Goal: Obtain resource: Download file/media

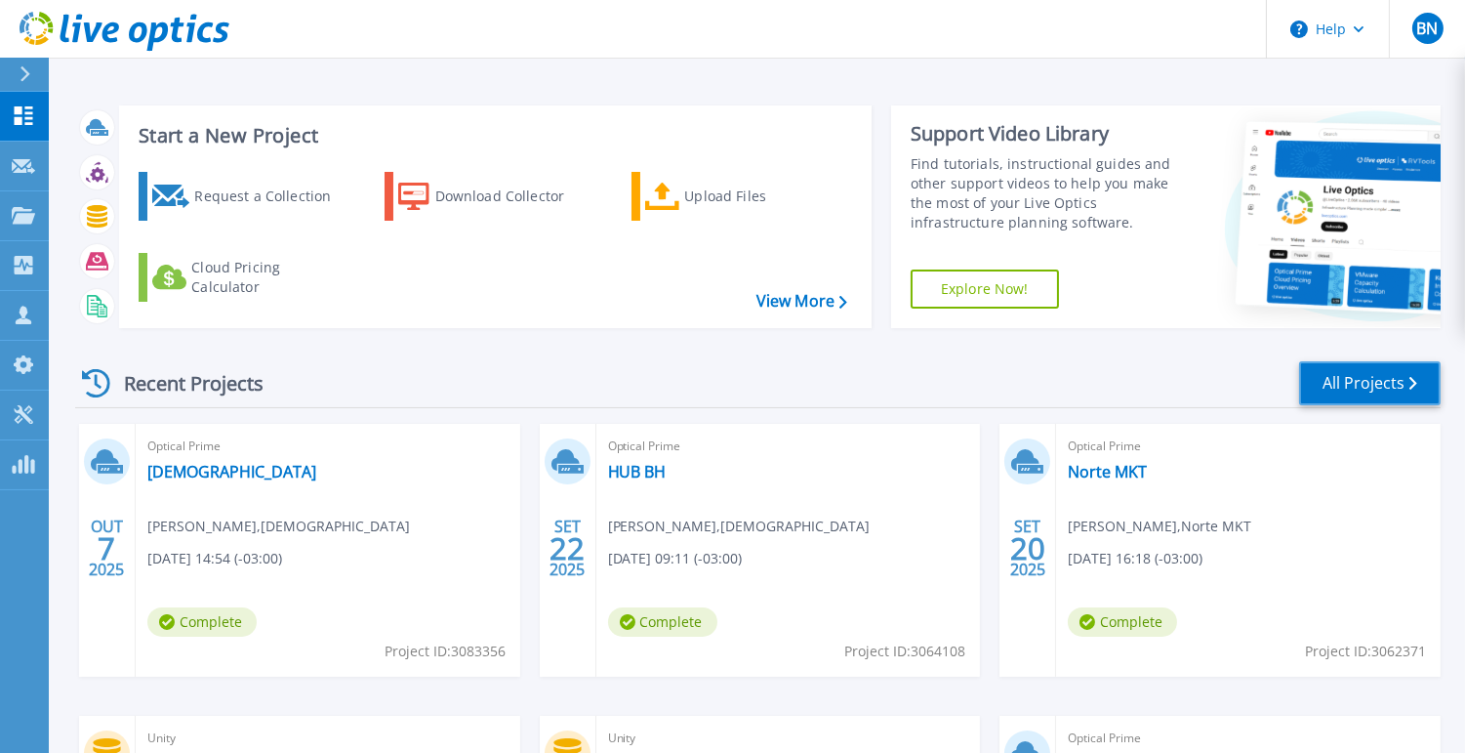
click at [1359, 371] on link "All Projects" at bounding box center [1370, 383] width 142 height 44
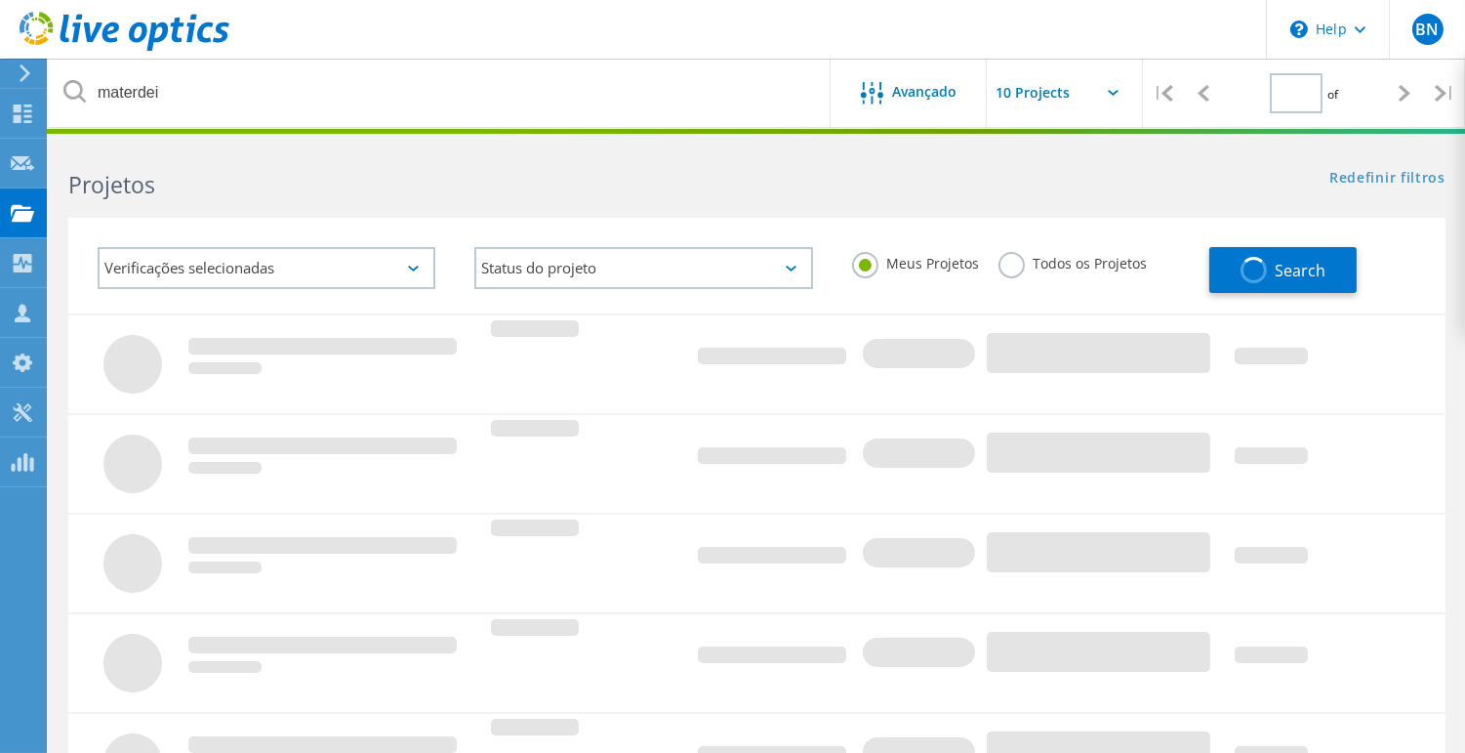
type input "1"
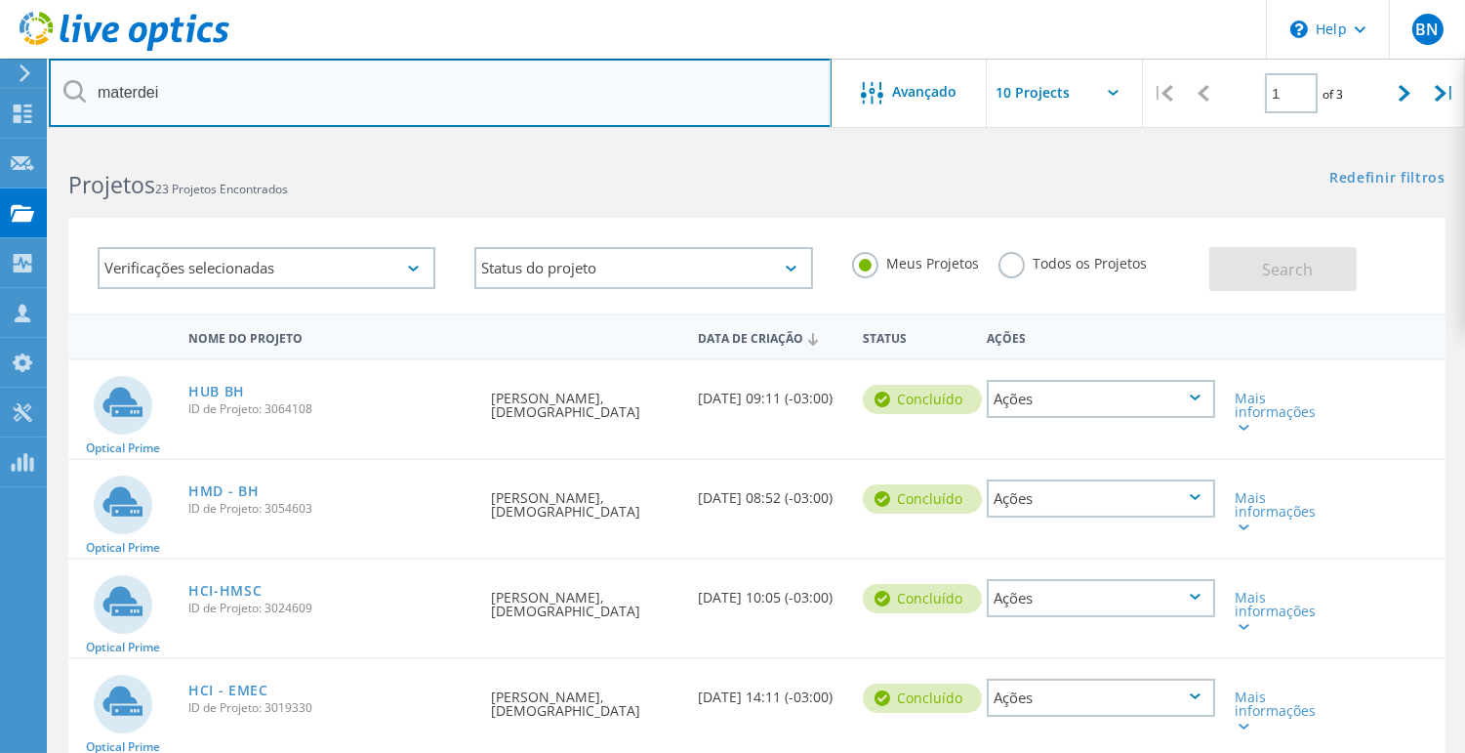
click at [241, 88] on input "materdei" at bounding box center [440, 93] width 783 height 68
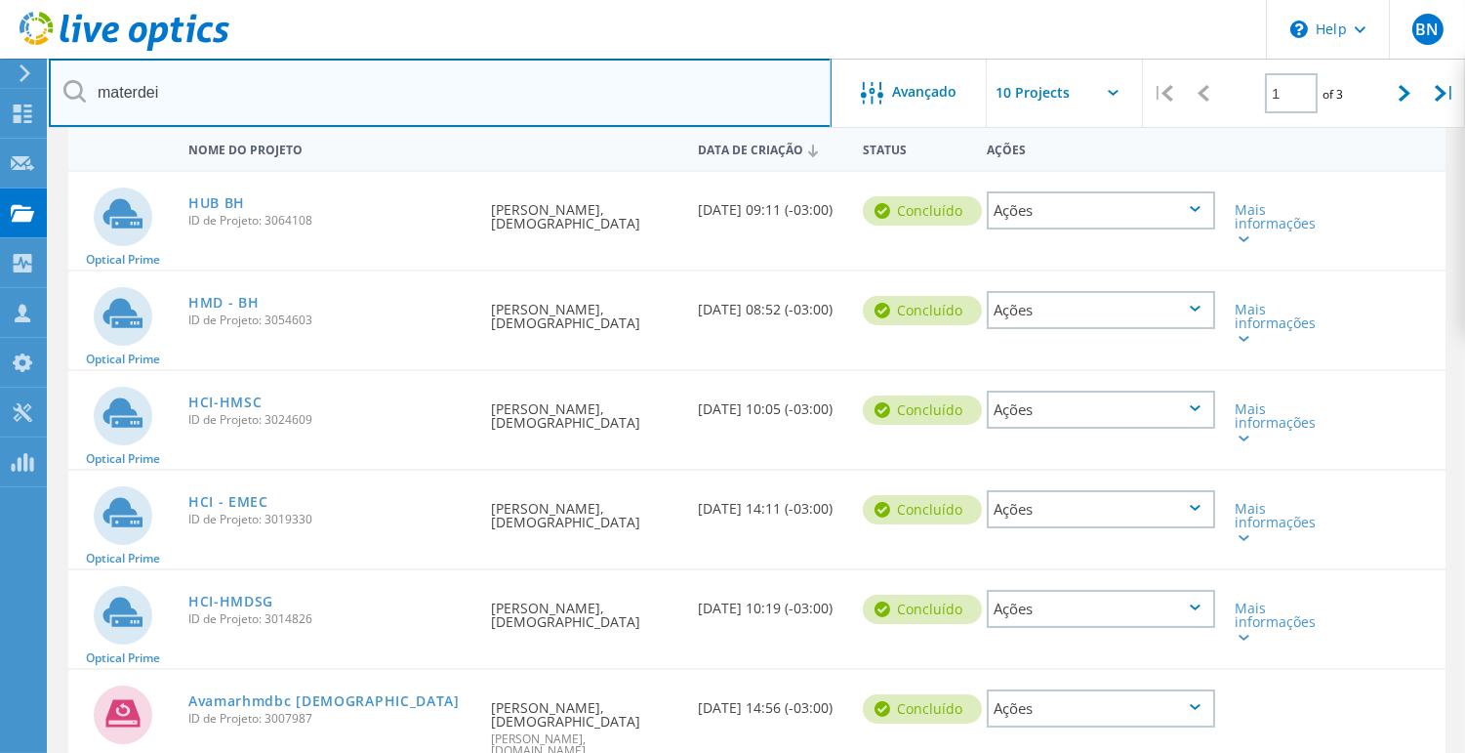
scroll to position [141, 0]
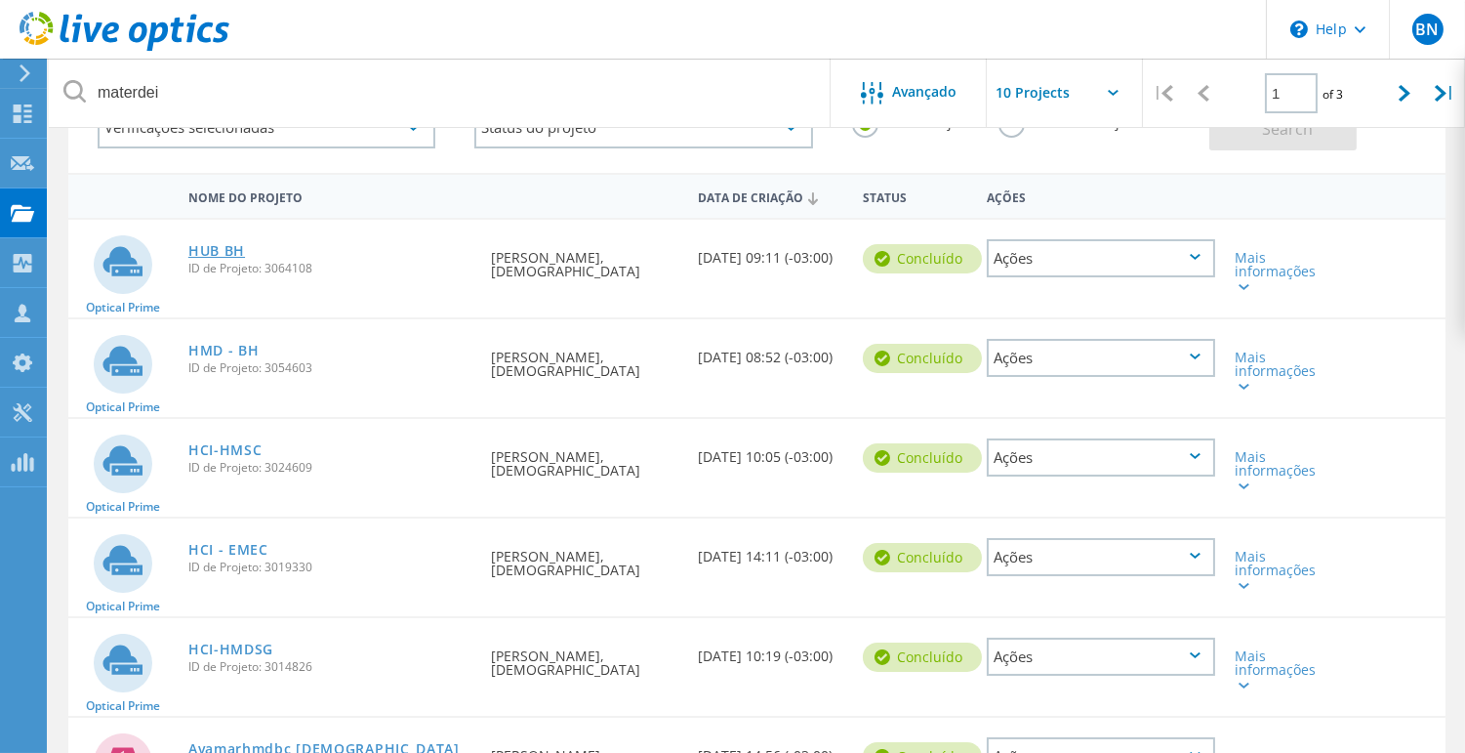
click at [220, 247] on link "HUB BH" at bounding box center [216, 251] width 57 height 14
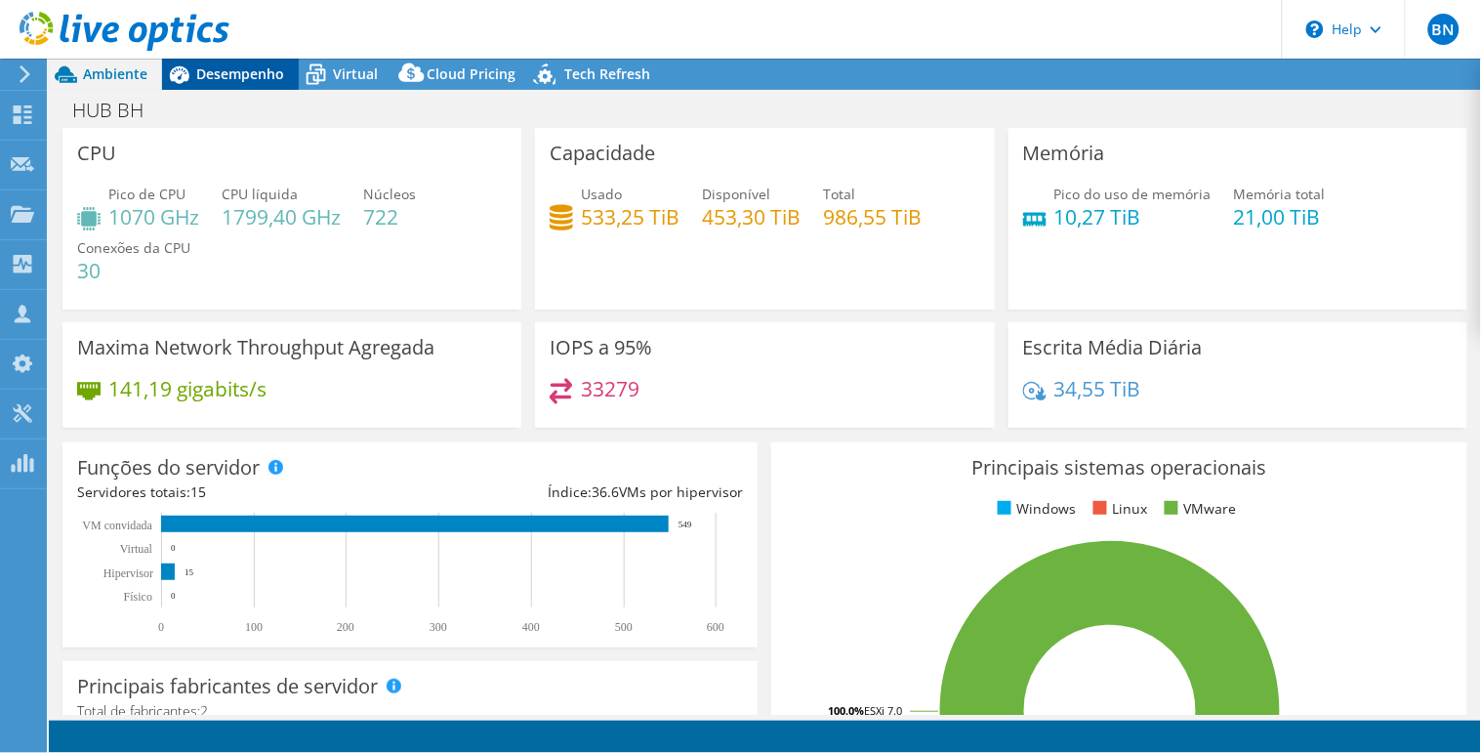
click at [228, 68] on span "Desempenho" at bounding box center [240, 73] width 88 height 19
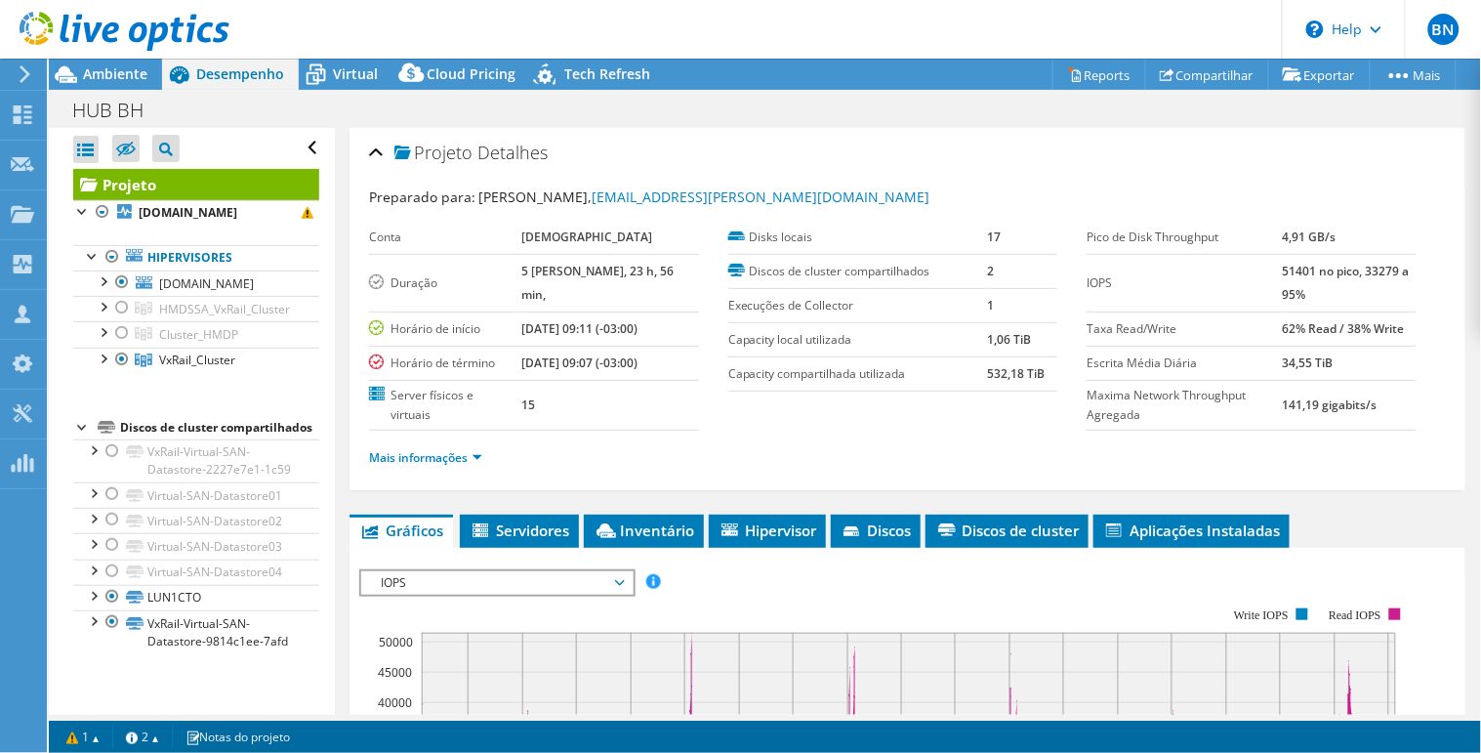
select select "USD"
click at [122, 309] on div at bounding box center [122, 307] width 20 height 23
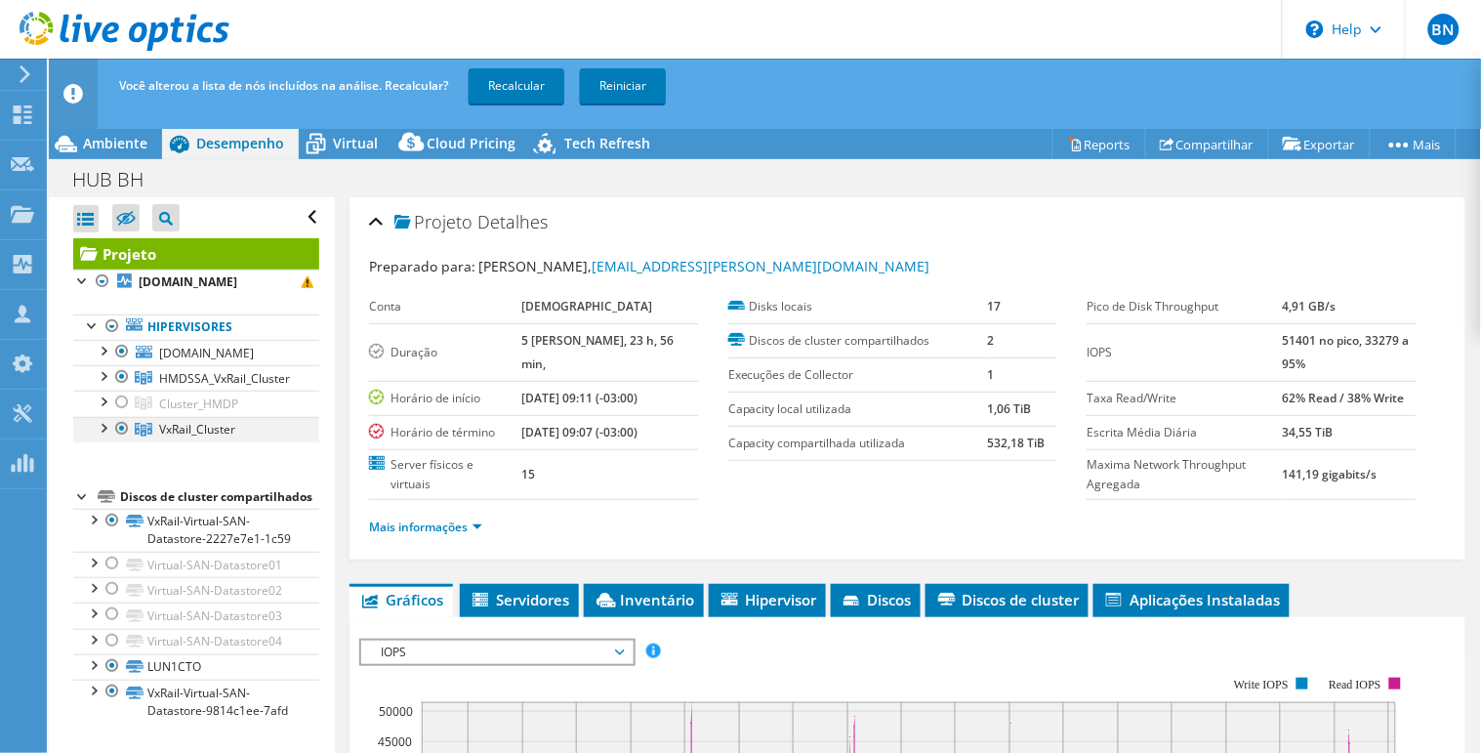
click at [119, 427] on div at bounding box center [122, 428] width 20 height 23
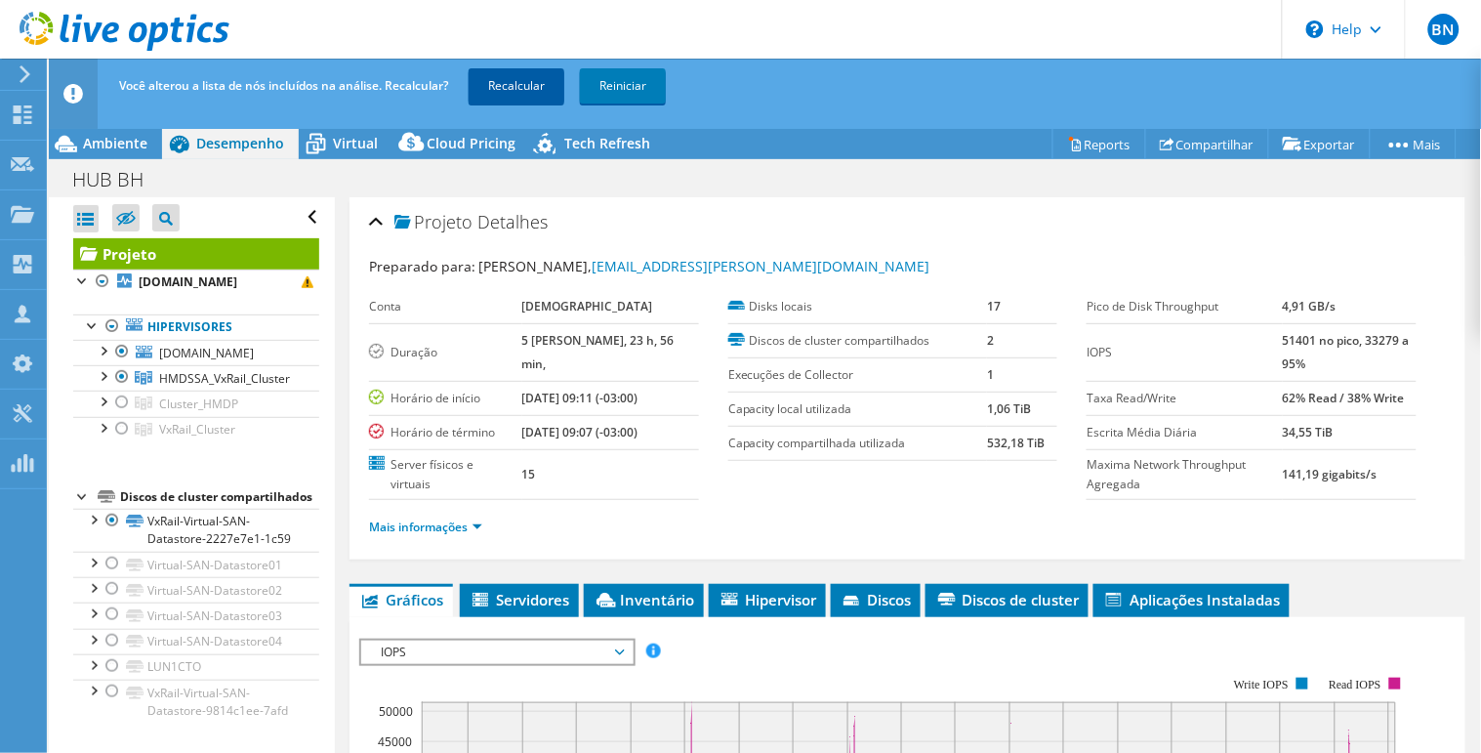
click at [533, 79] on link "Recalcular" at bounding box center [517, 85] width 96 height 35
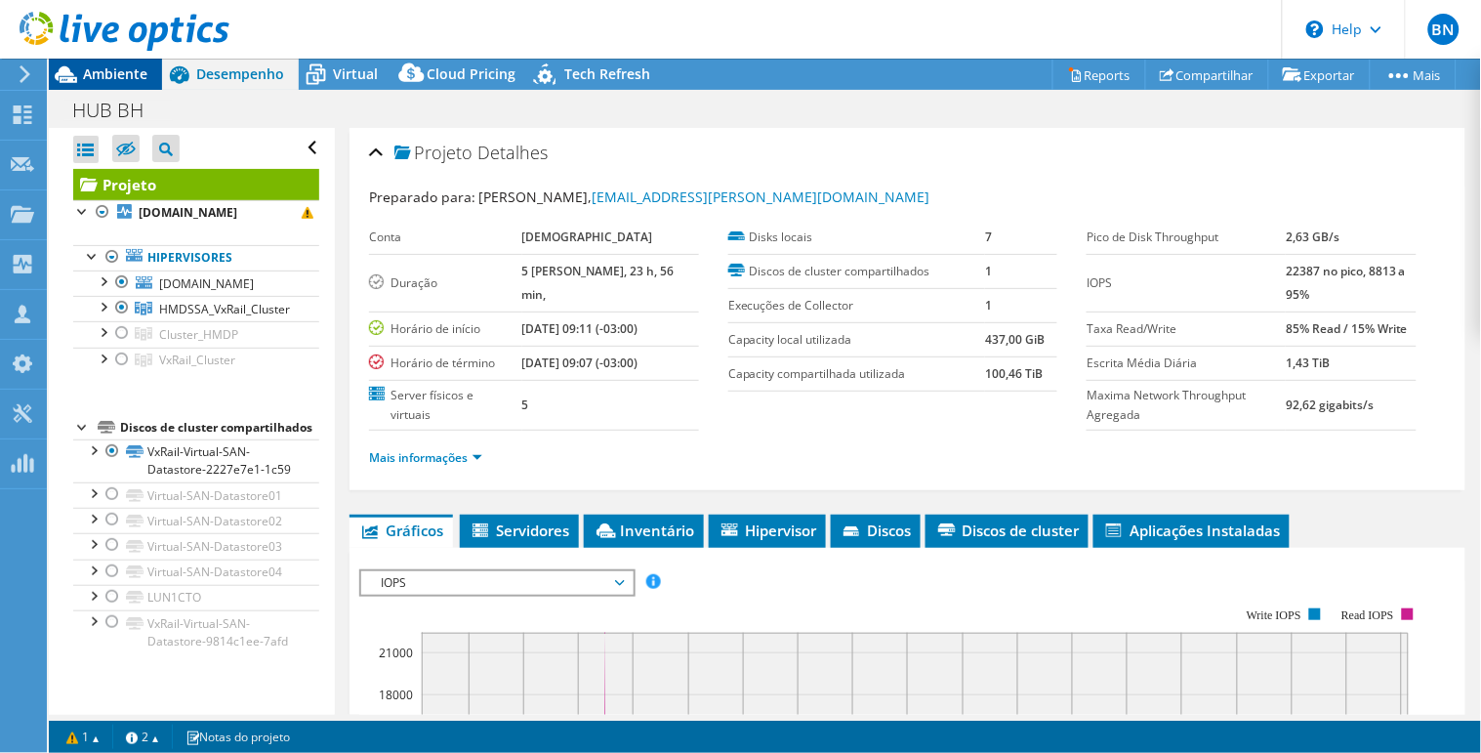
click at [62, 72] on icon at bounding box center [66, 74] width 22 height 17
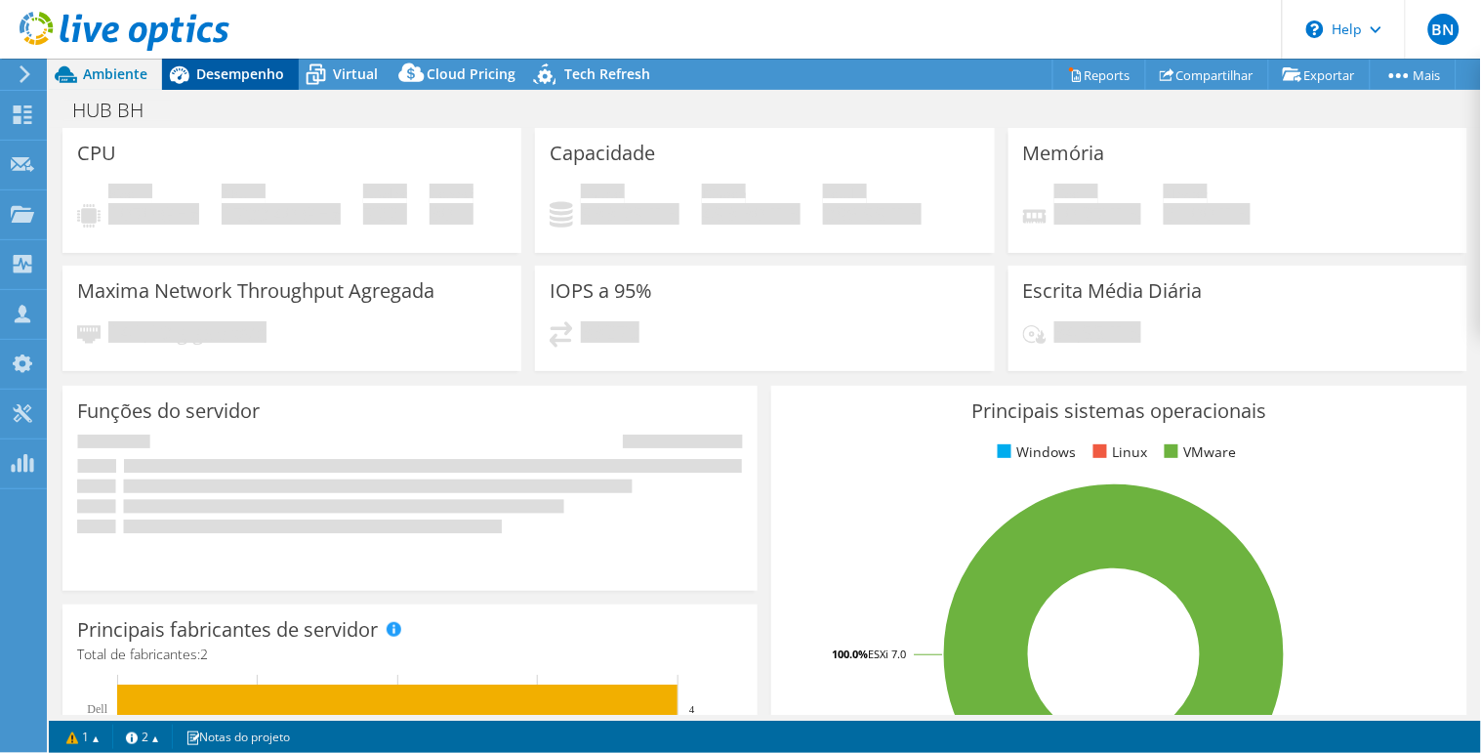
click at [242, 71] on span "Desempenho" at bounding box center [240, 73] width 88 height 19
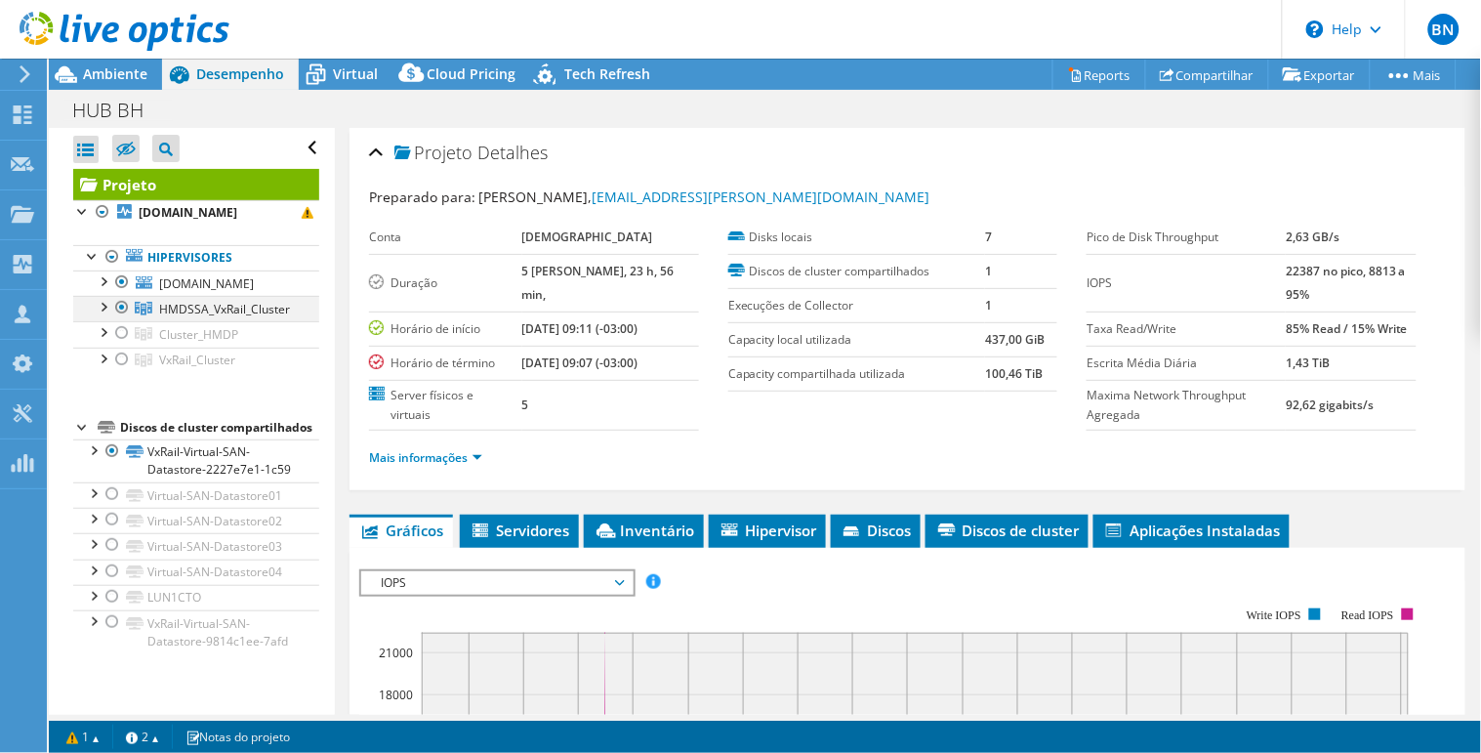
click at [104, 308] on div at bounding box center [103, 306] width 20 height 20
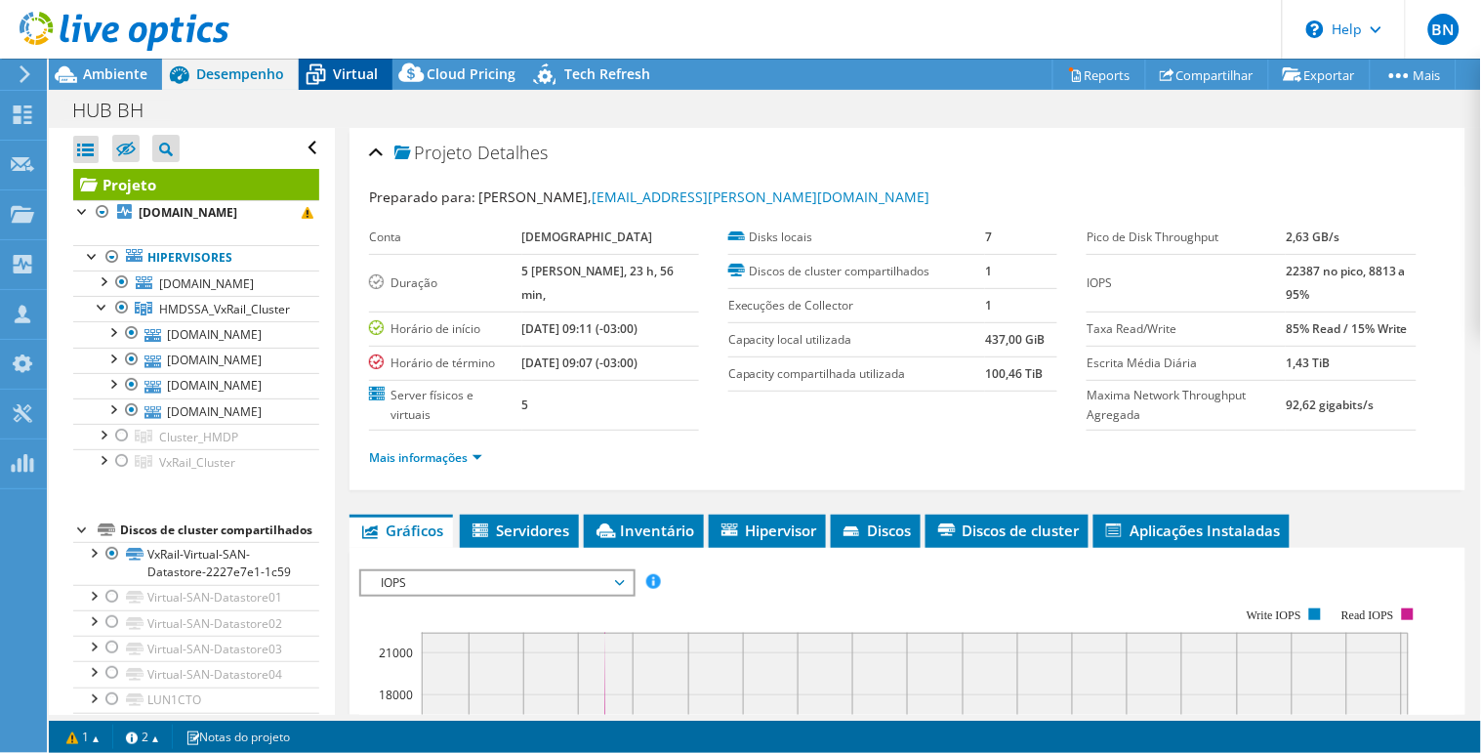
click at [355, 64] on span "Virtual" at bounding box center [355, 73] width 45 height 19
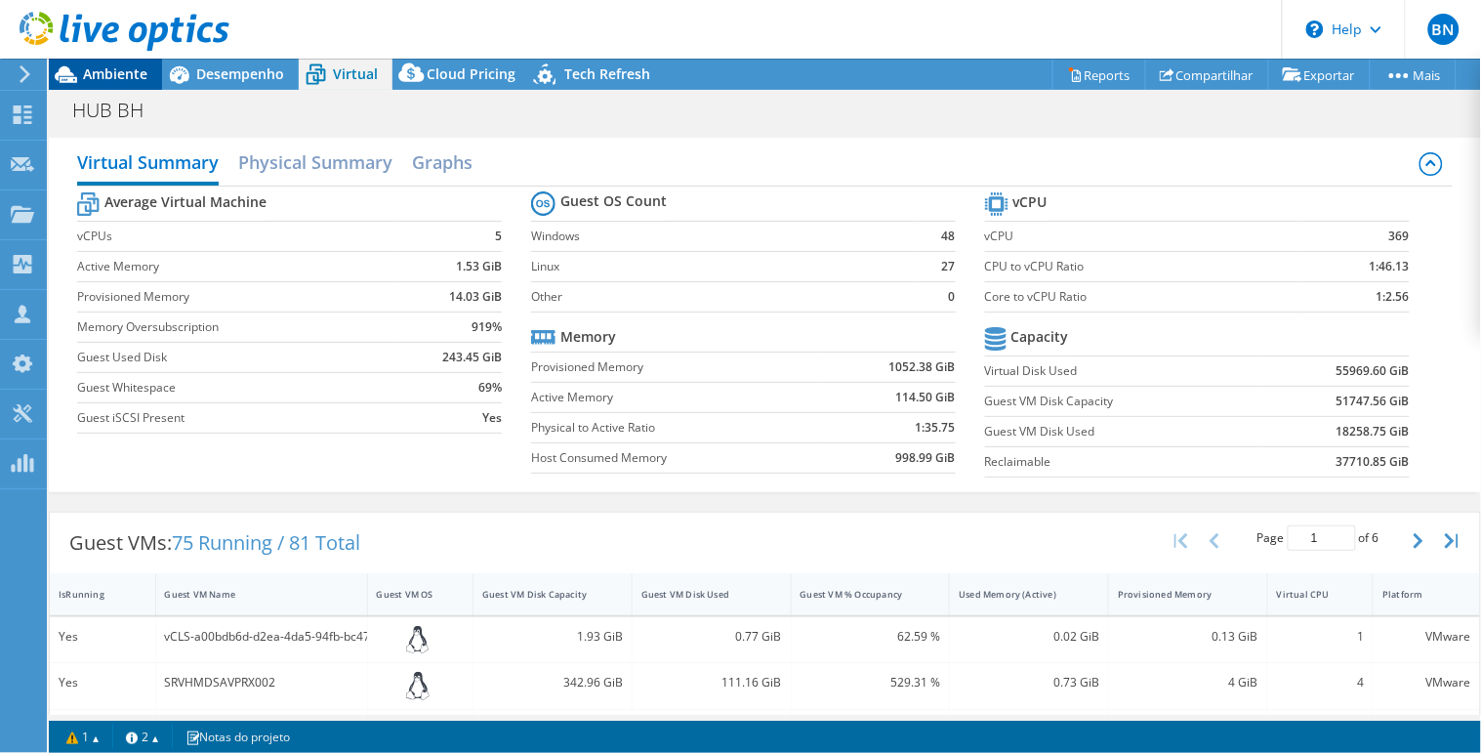
click at [114, 68] on span "Ambiente" at bounding box center [115, 73] width 64 height 19
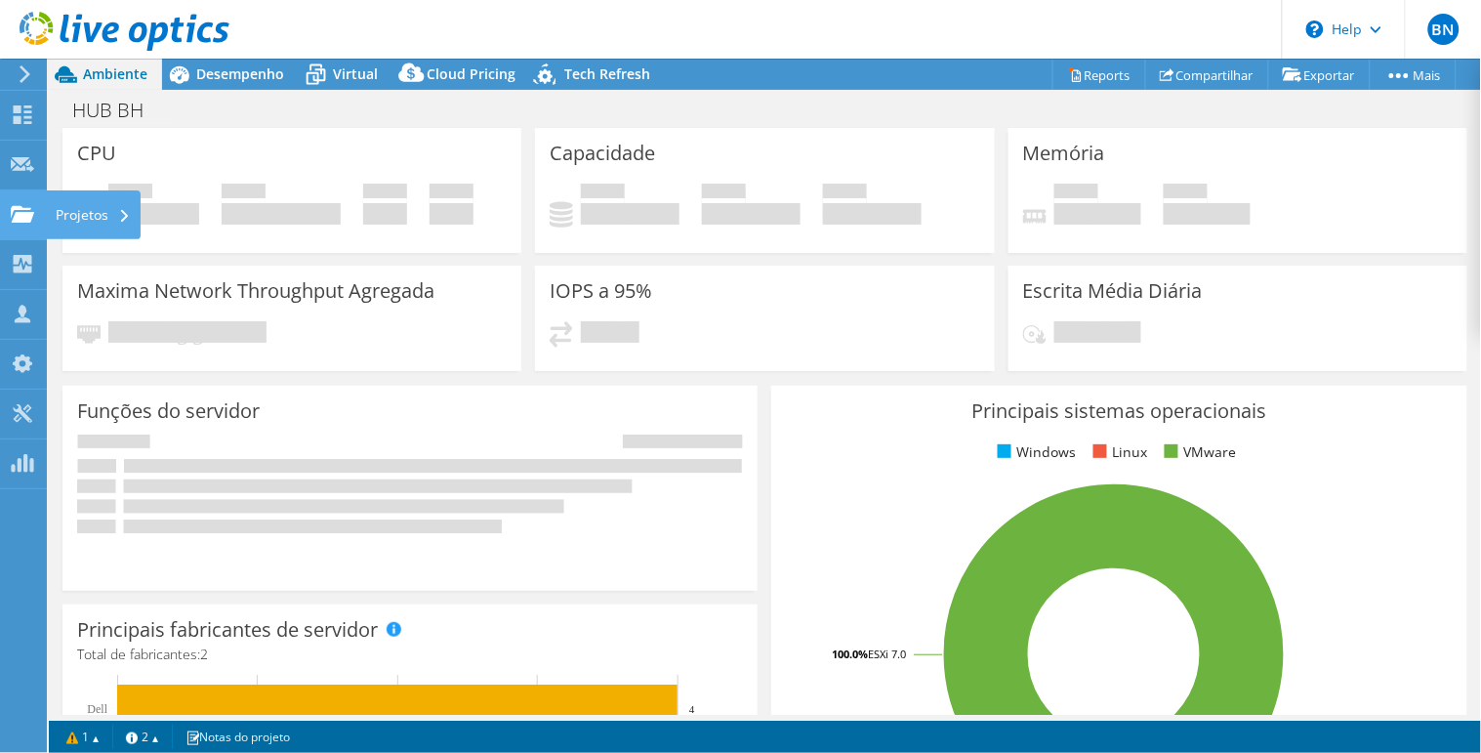
click at [21, 211] on use at bounding box center [22, 213] width 23 height 17
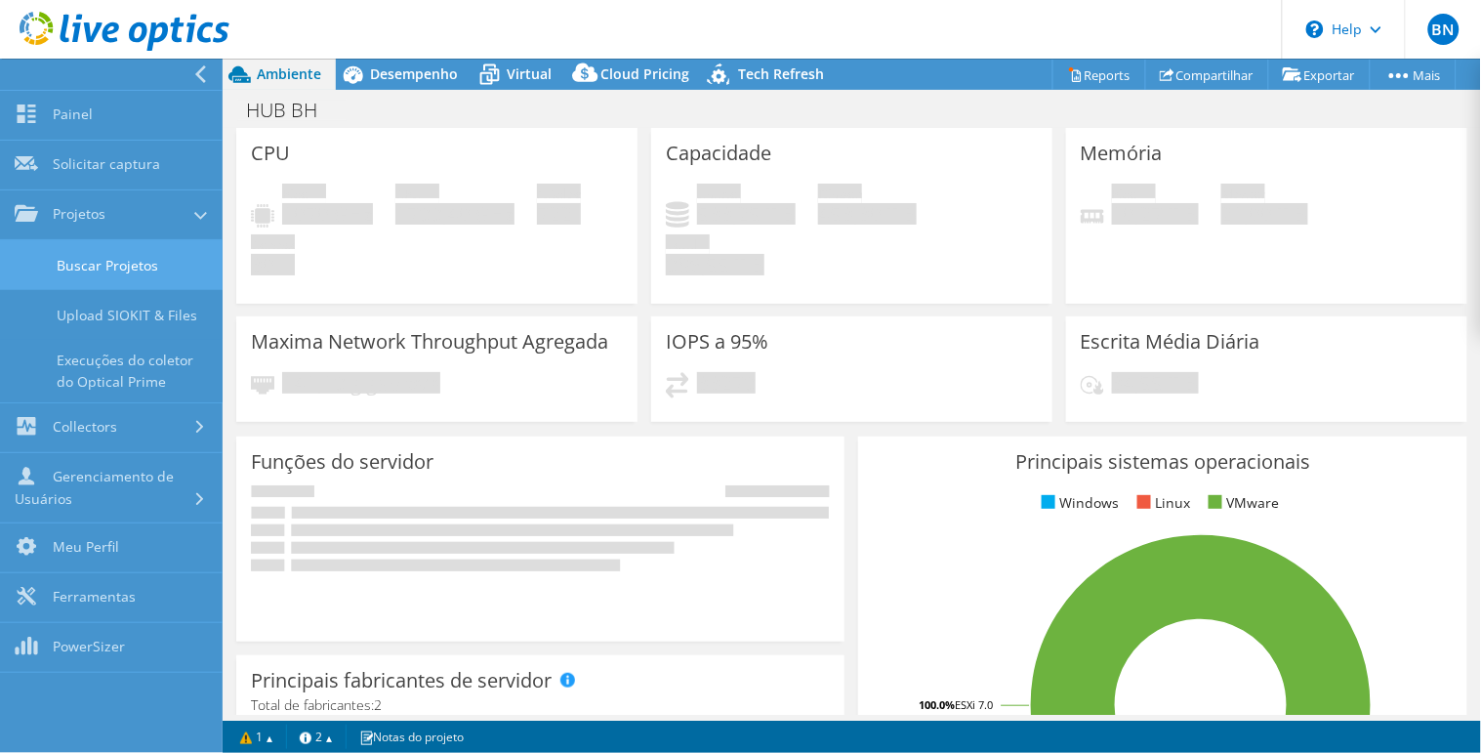
click at [92, 257] on link "Buscar Projetos" at bounding box center [111, 265] width 223 height 50
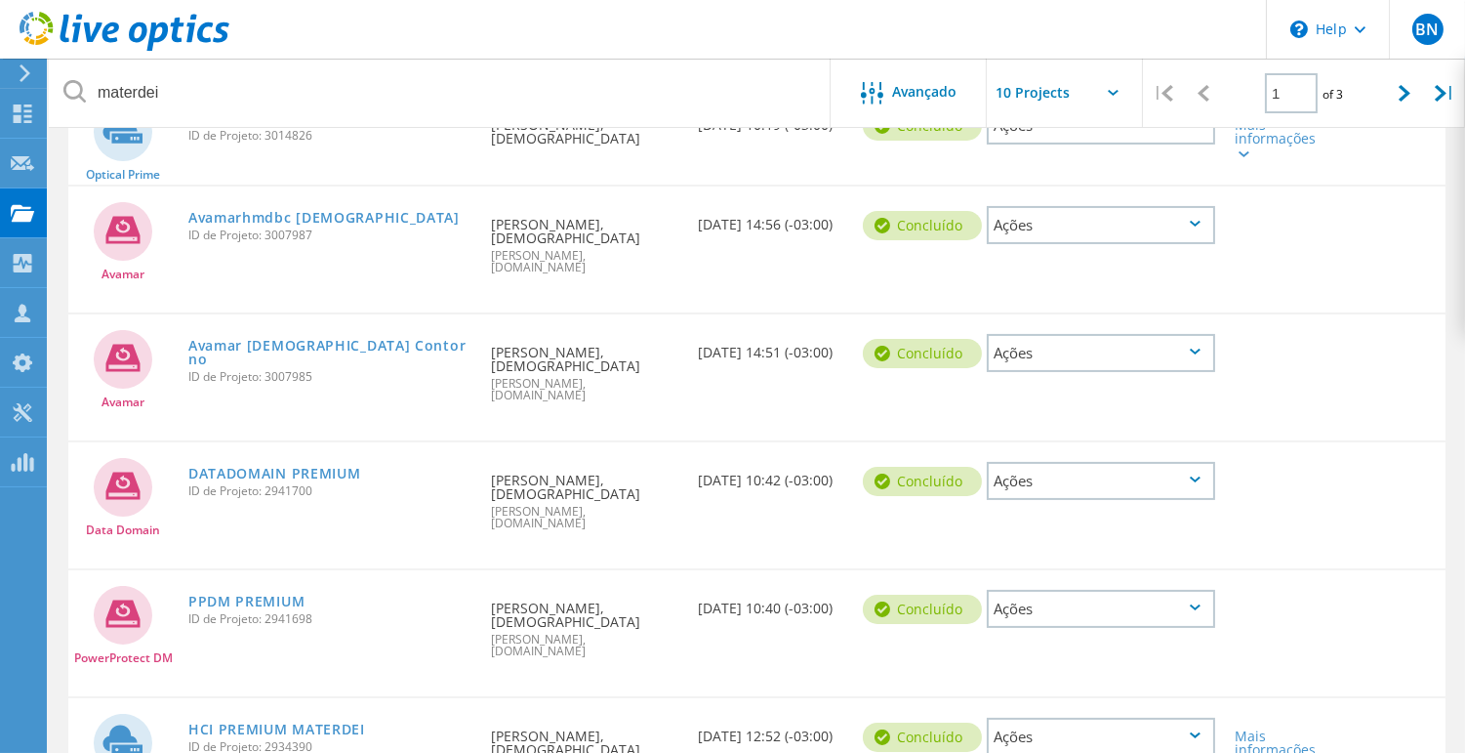
scroll to position [683, 0]
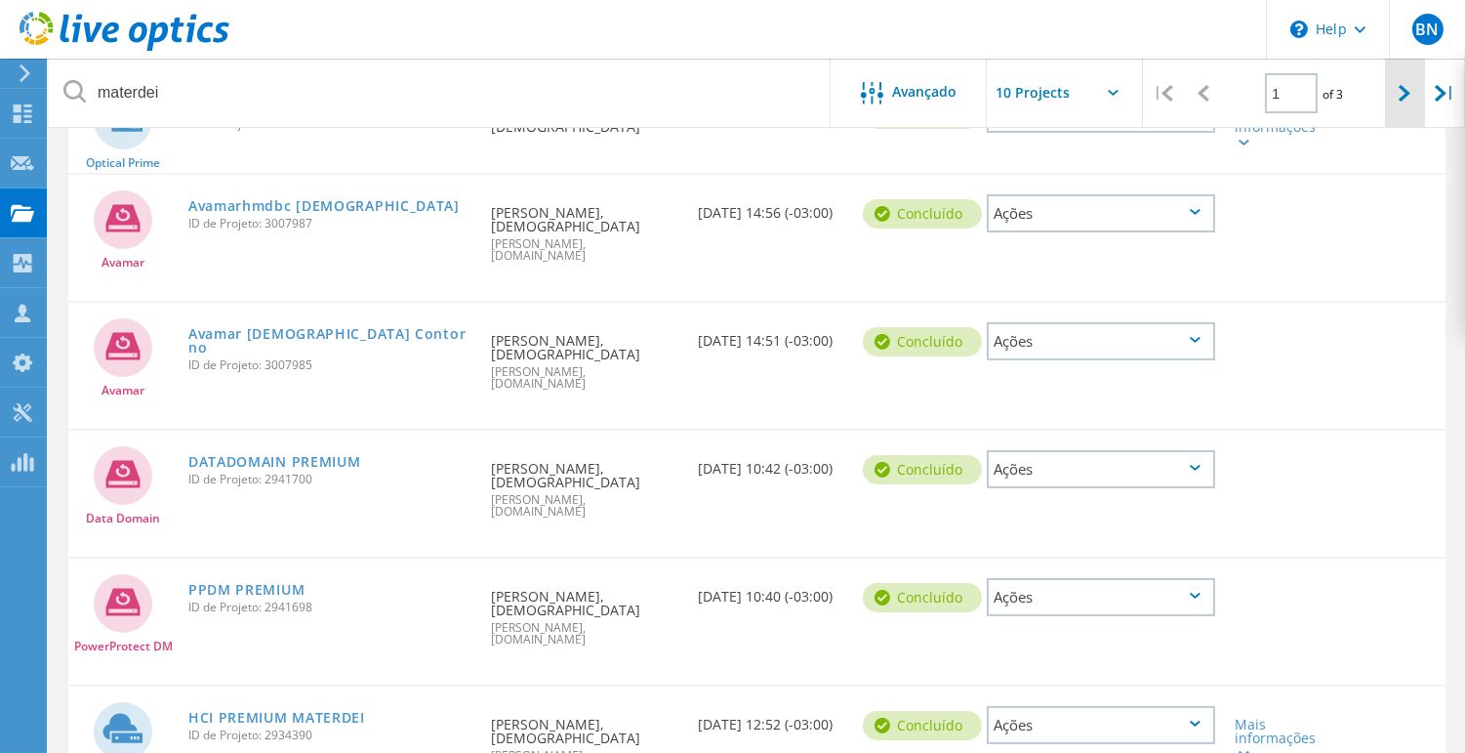
click at [1406, 100] on icon at bounding box center [1405, 93] width 12 height 17
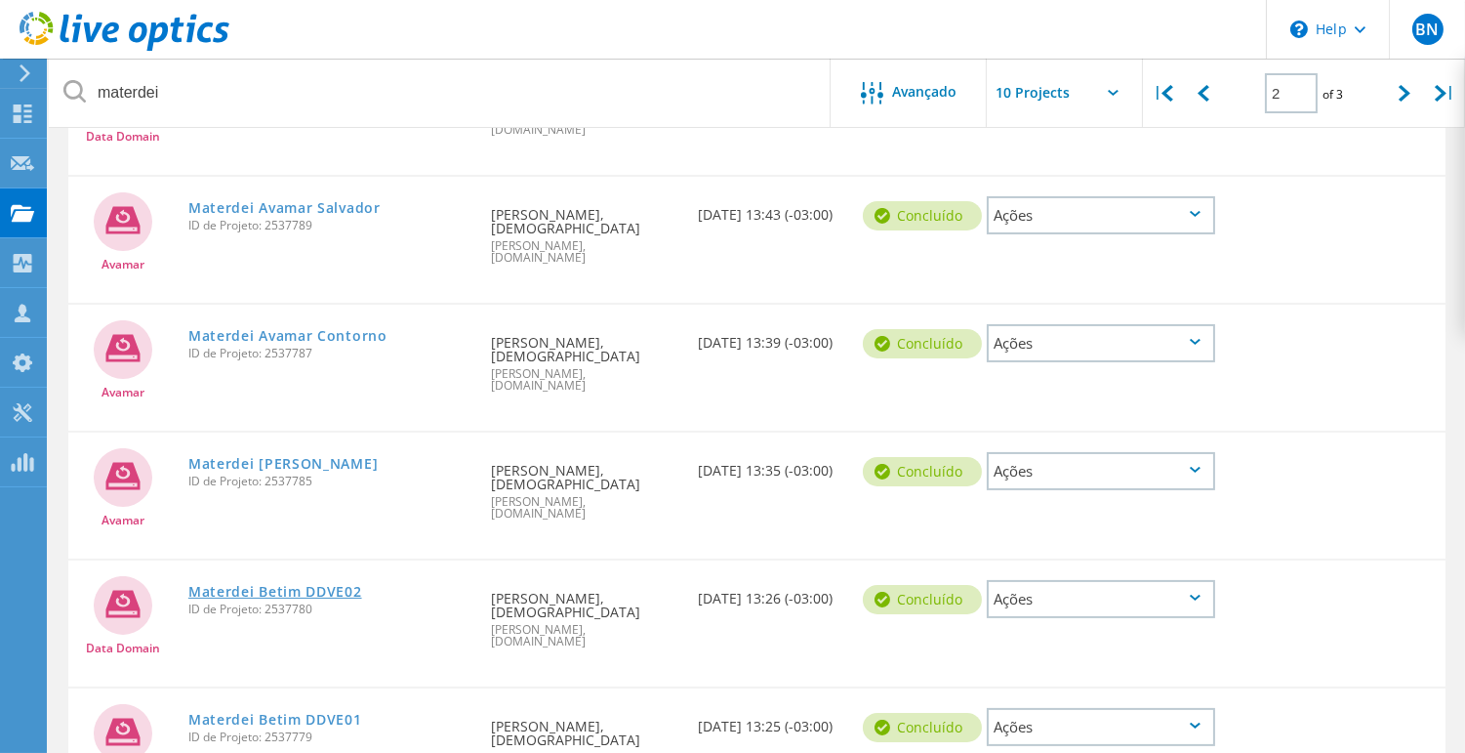
scroll to position [697, 0]
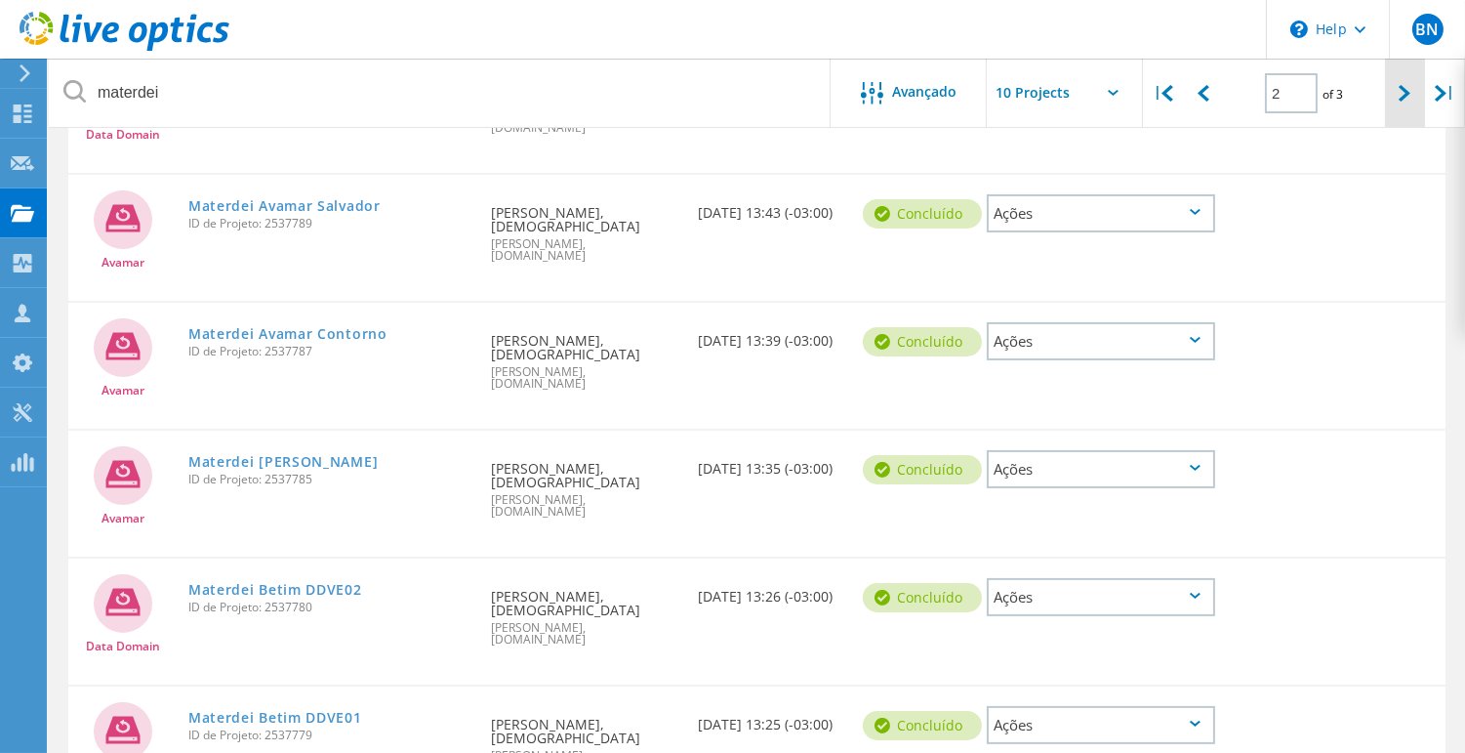
click at [1400, 98] on icon at bounding box center [1405, 93] width 12 height 17
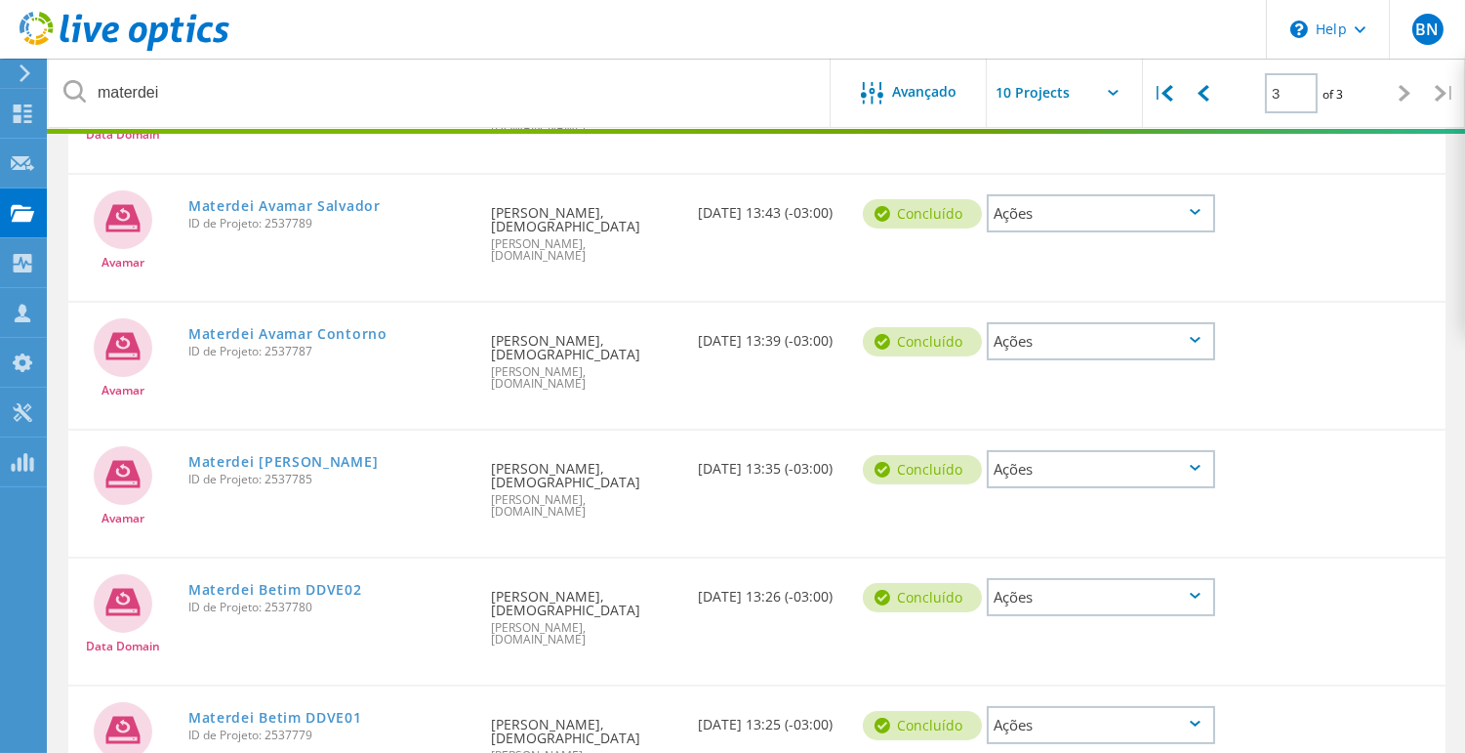
scroll to position [144, 0]
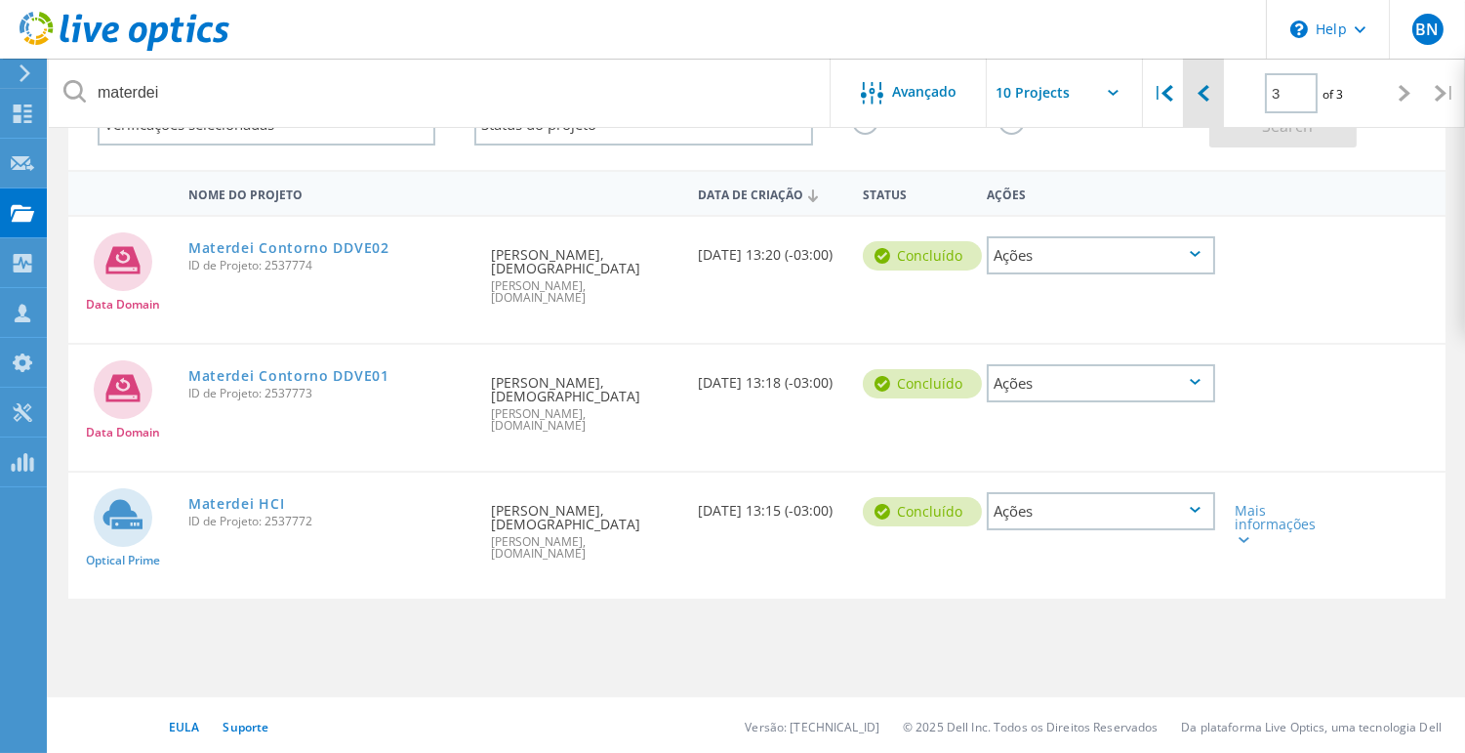
click at [1203, 103] on div at bounding box center [1203, 93] width 40 height 69
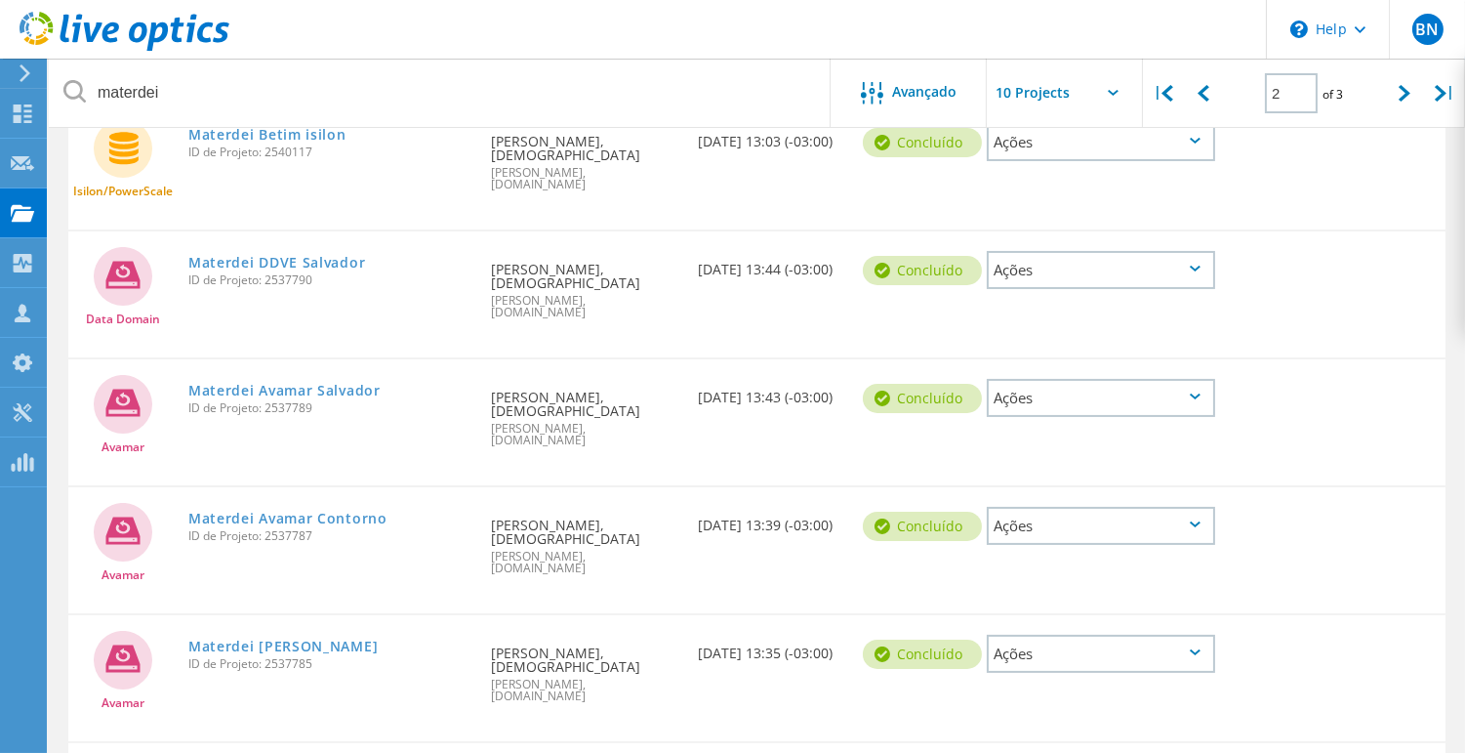
scroll to position [480, 0]
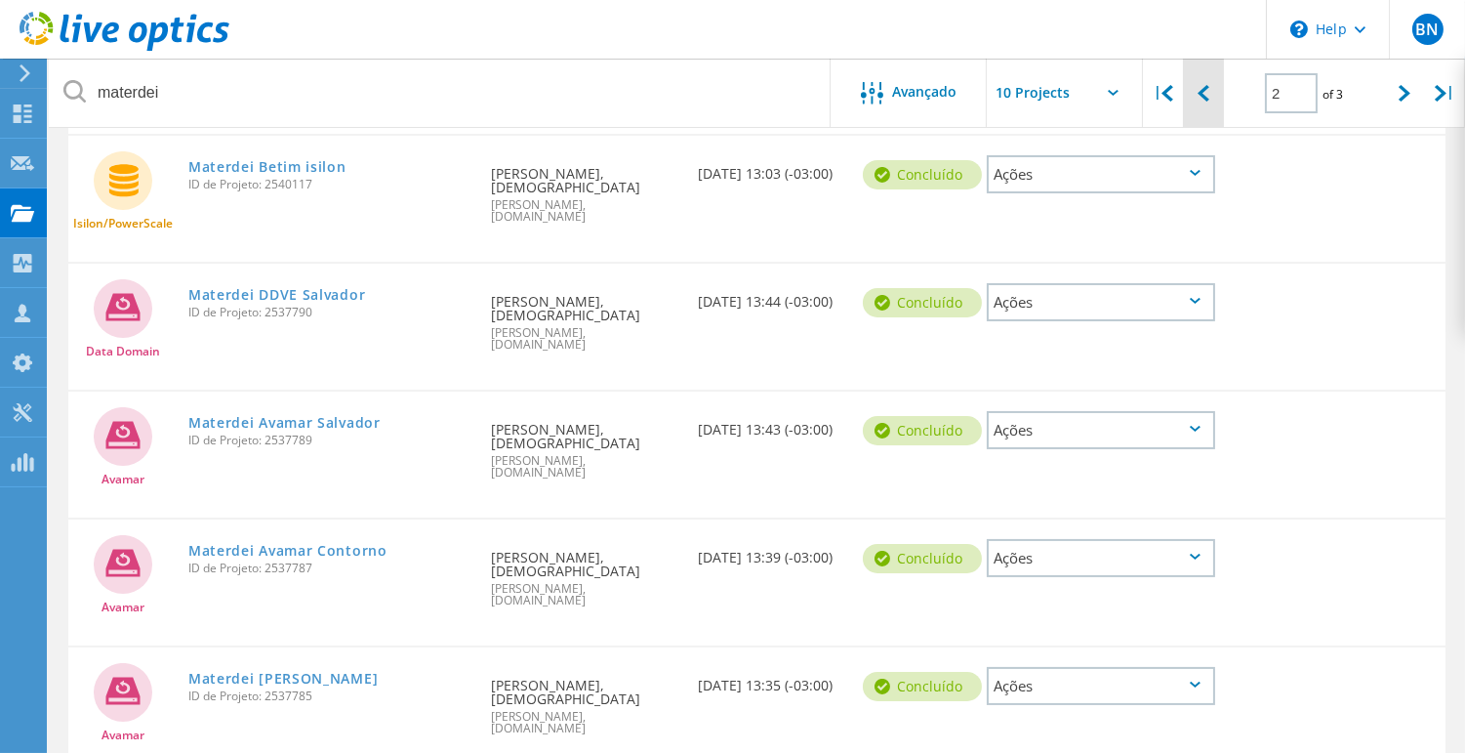
click at [1214, 92] on div at bounding box center [1203, 93] width 40 height 69
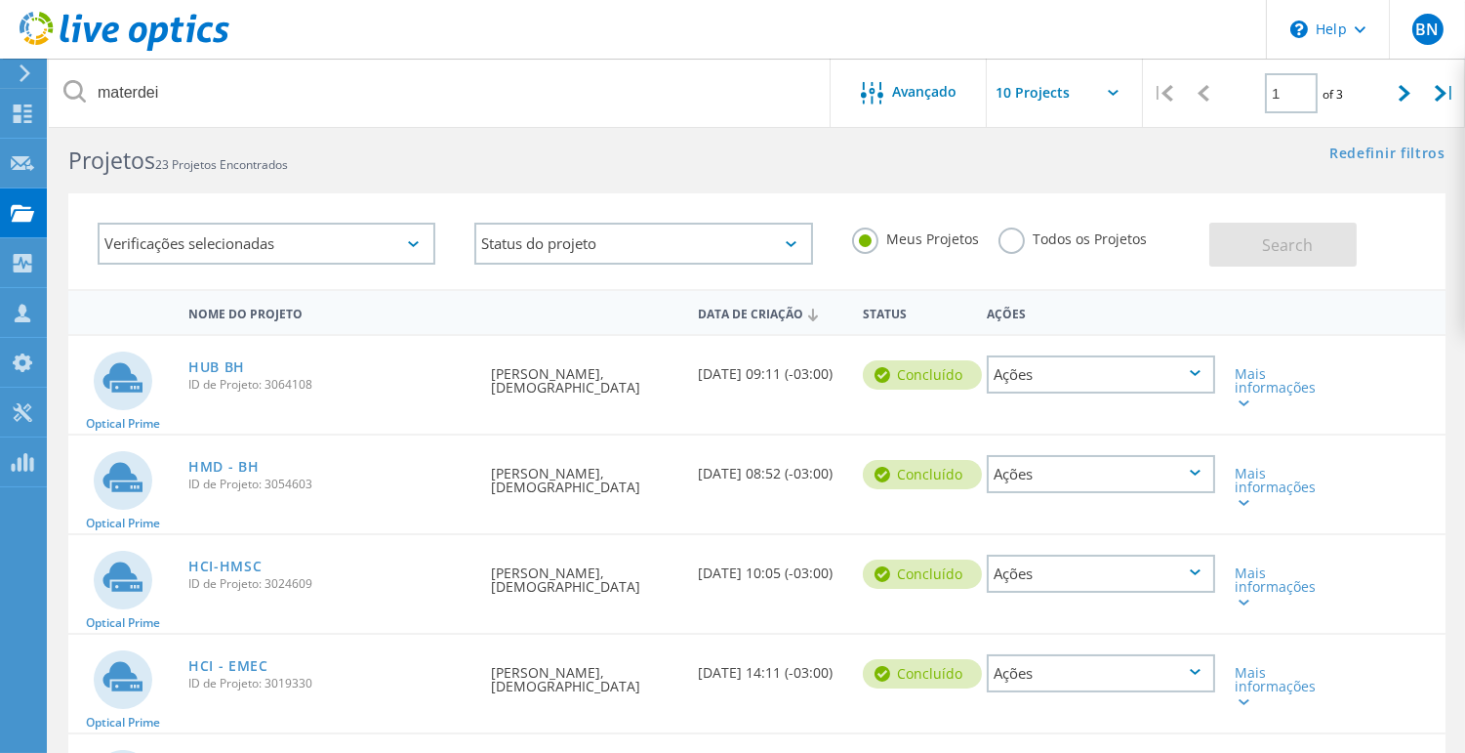
scroll to position [0, 0]
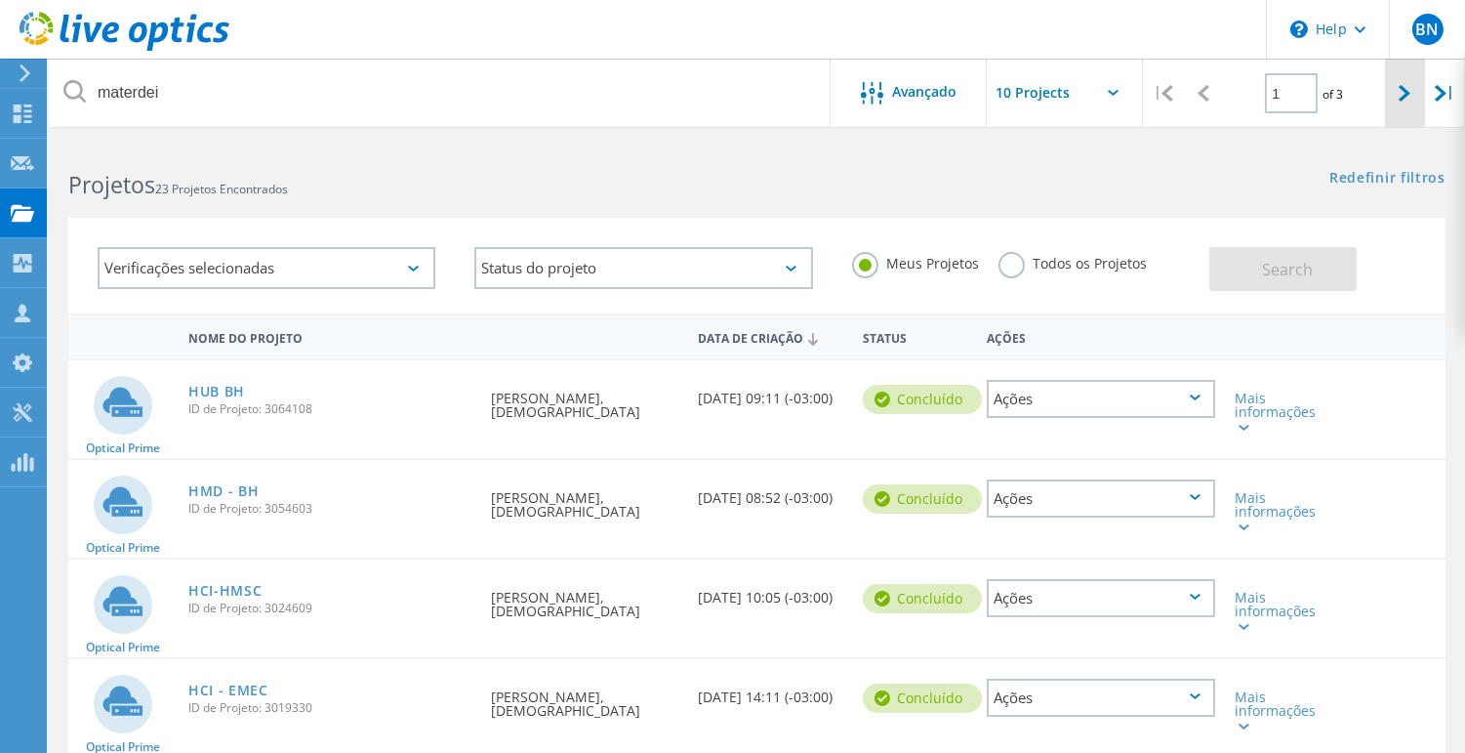
click at [1404, 99] on icon at bounding box center [1405, 93] width 12 height 17
type input "2"
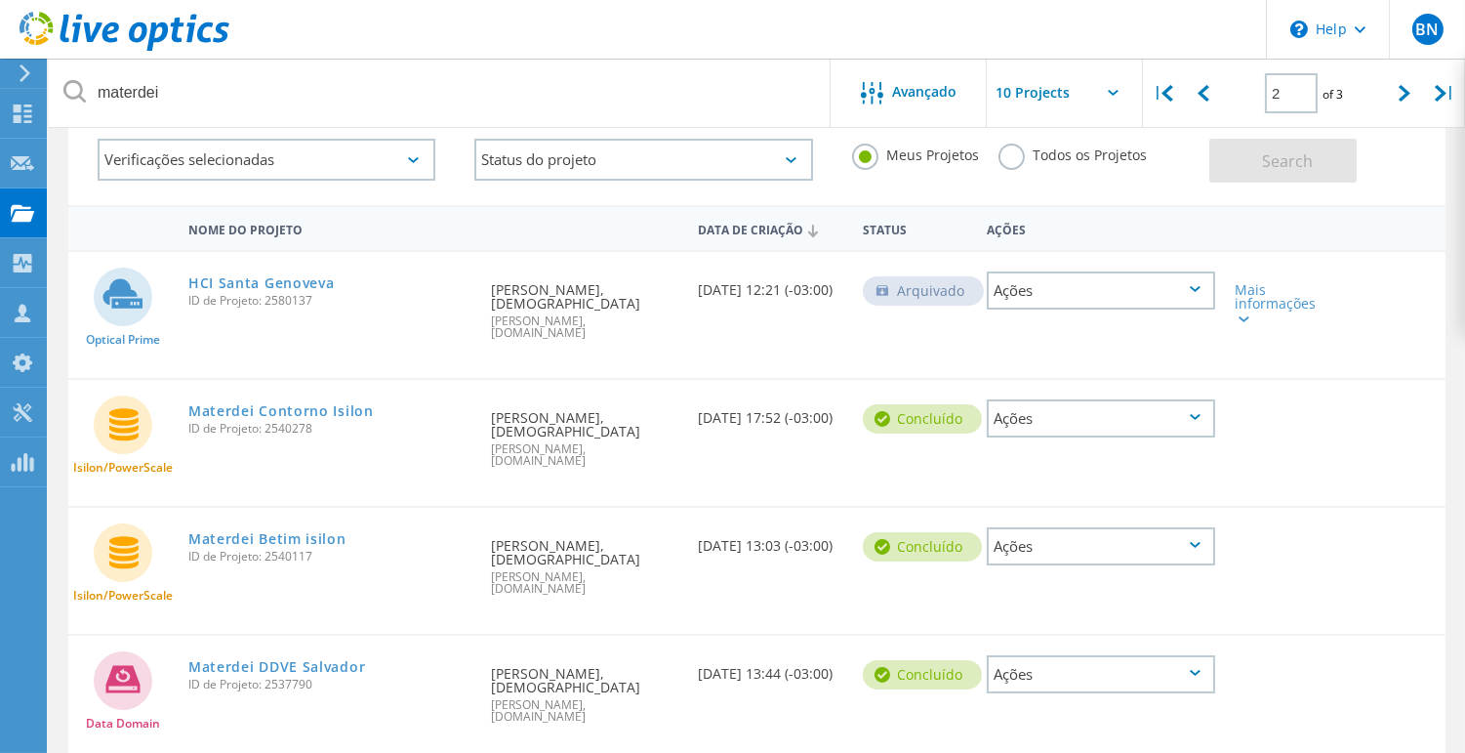
scroll to position [217, 0]
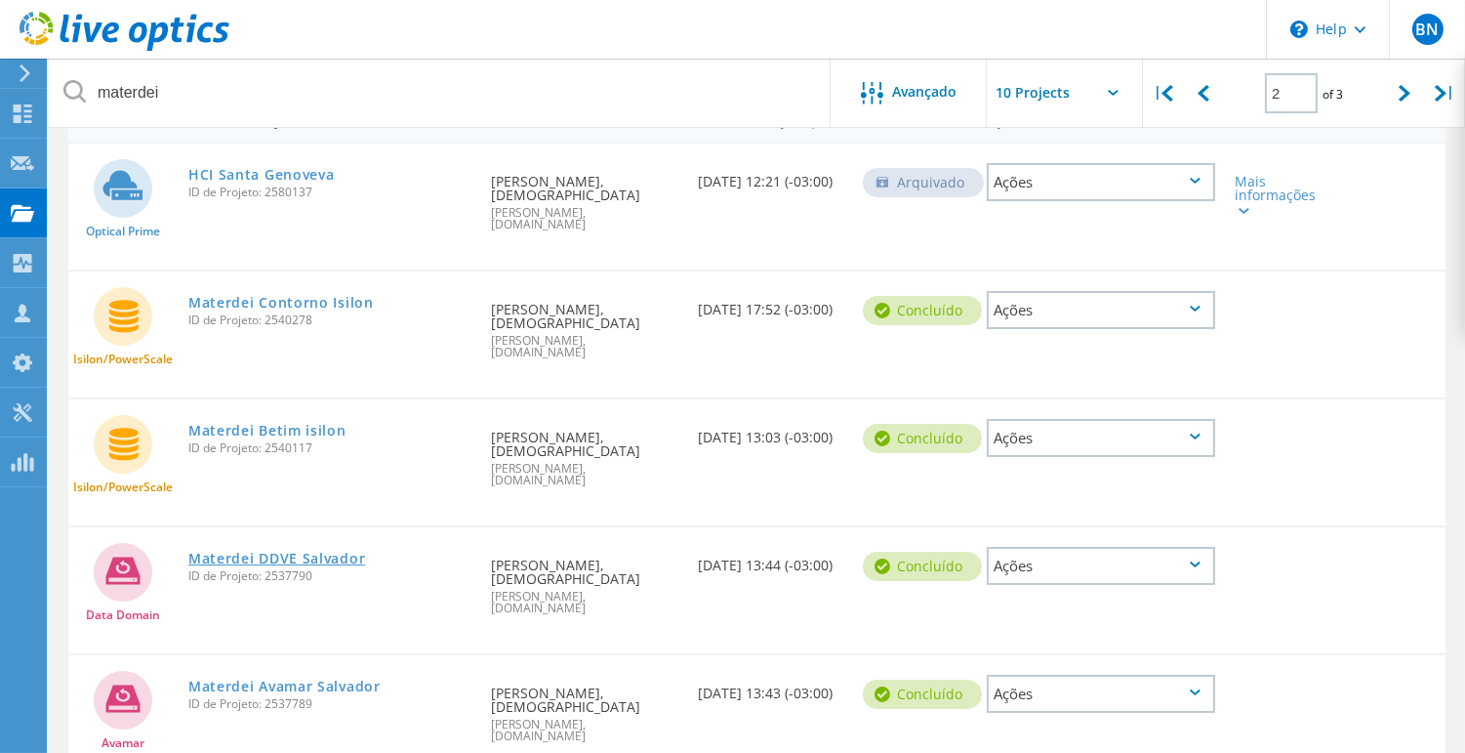
click at [280, 552] on link "Materdei DDVE Salvador" at bounding box center [276, 559] width 177 height 14
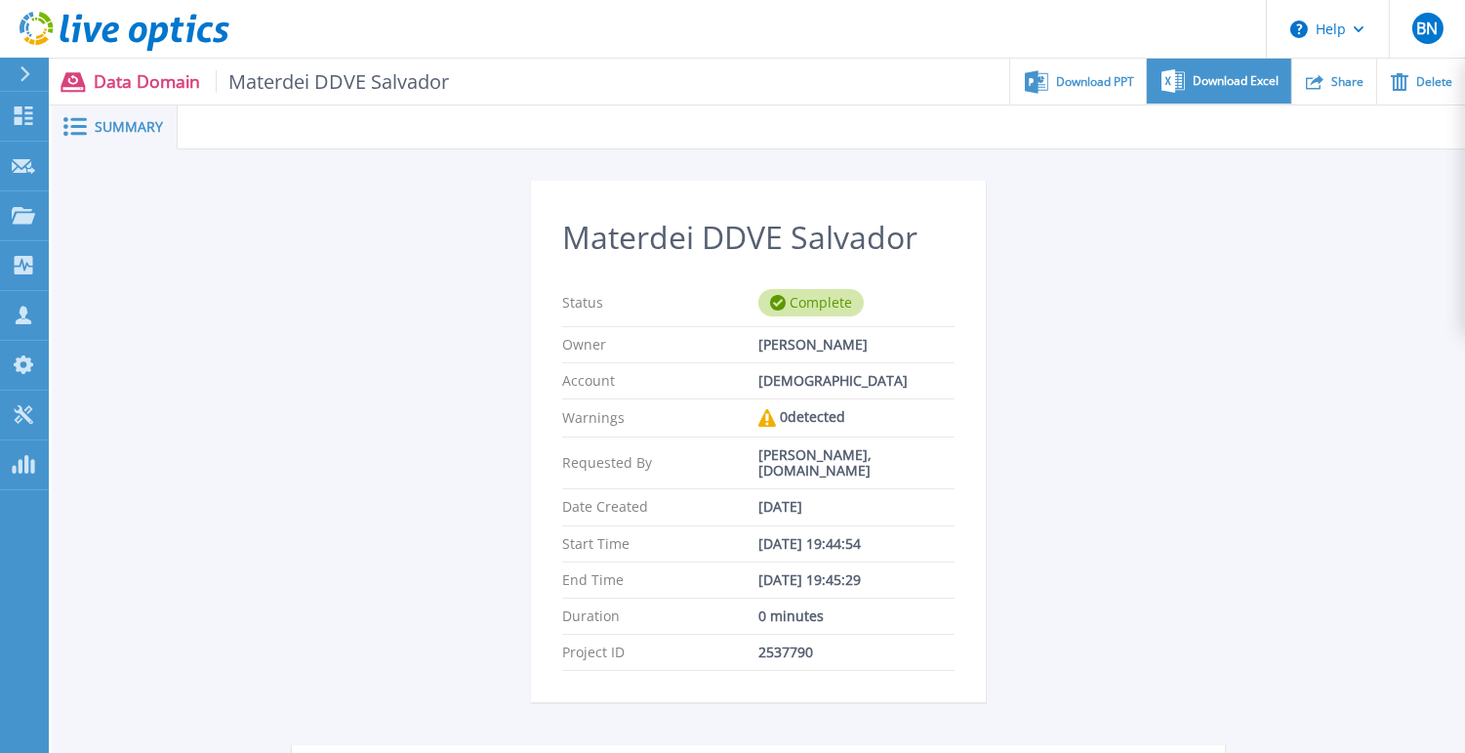
click at [1231, 79] on span "Download Excel" at bounding box center [1236, 81] width 86 height 12
